Goal: Information Seeking & Learning: Learn about a topic

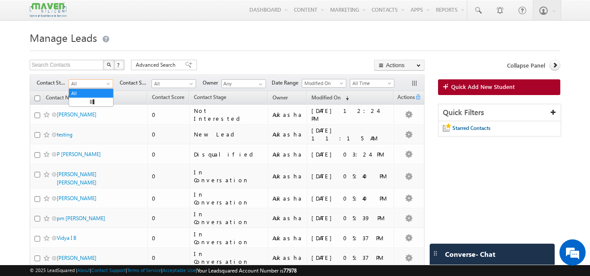
click at [107, 84] on span at bounding box center [109, 85] width 7 height 7
click at [85, 103] on link "New Lead" at bounding box center [91, 102] width 44 height 8
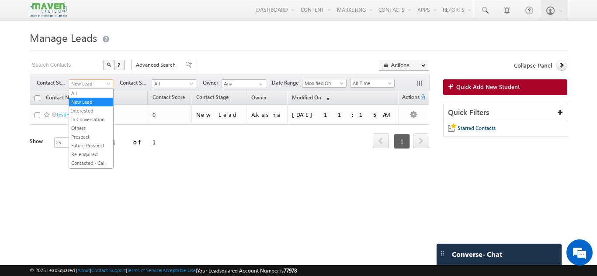
click at [105, 85] on span "New Lead" at bounding box center [89, 84] width 41 height 8
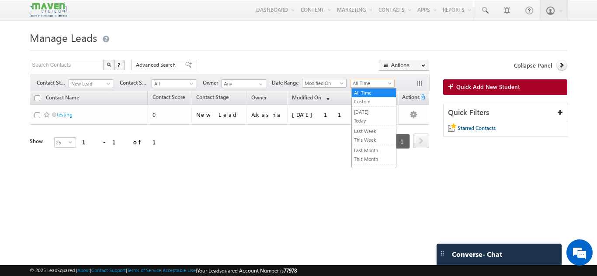
click at [384, 85] on span "All Time" at bounding box center [370, 83] width 41 height 8
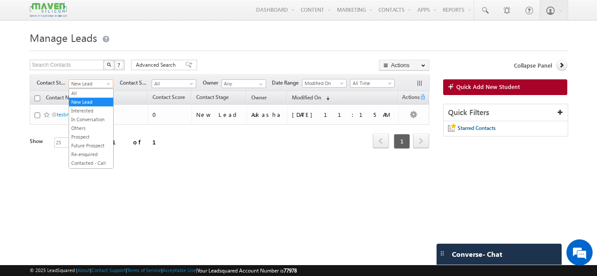
click at [103, 85] on span "New Lead" at bounding box center [89, 84] width 41 height 8
click at [88, 90] on link "All" at bounding box center [91, 94] width 44 height 8
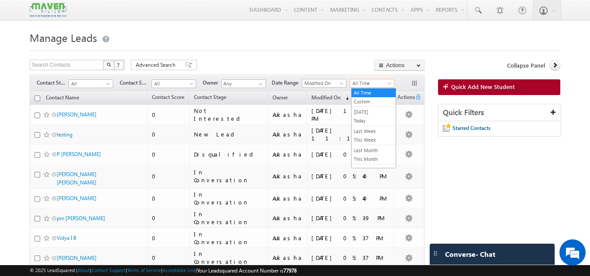
click at [370, 85] on span "All Time" at bounding box center [370, 83] width 41 height 8
click at [368, 140] on link "This Week" at bounding box center [374, 140] width 44 height 8
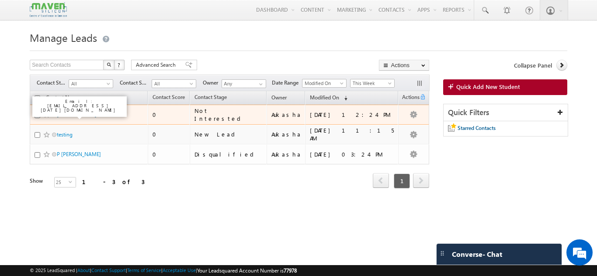
click at [79, 116] on link "Farhan Khan" at bounding box center [77, 114] width 40 height 7
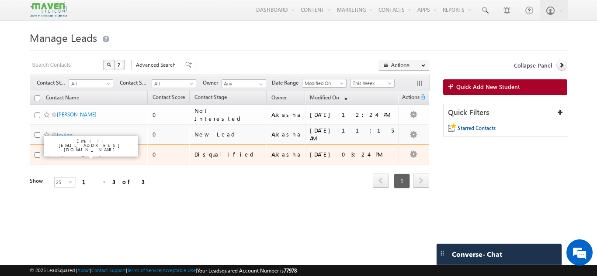
click at [86, 152] on link "P Sachin Kumar" at bounding box center [79, 154] width 44 height 7
